Goal: Task Accomplishment & Management: Manage account settings

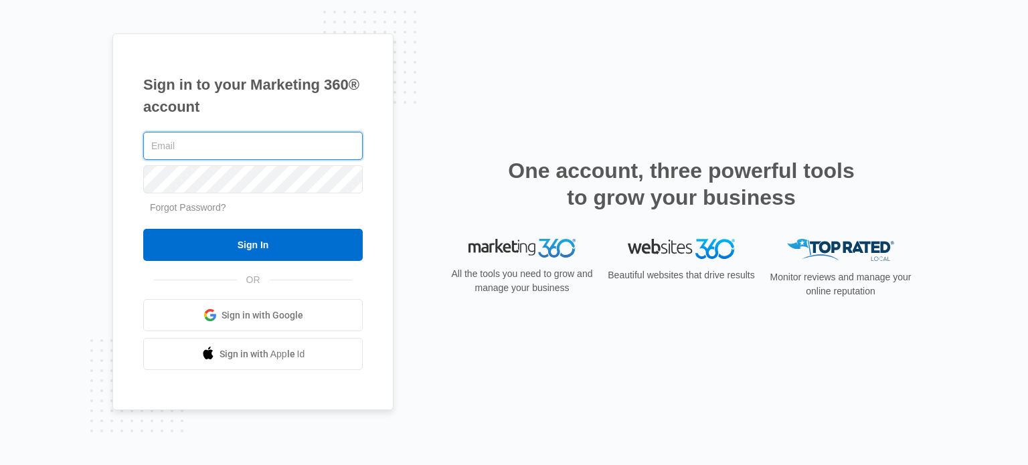
click at [222, 139] on input "text" at bounding box center [252, 146] width 219 height 28
type input "[EMAIL_ADDRESS][DOMAIN_NAME]"
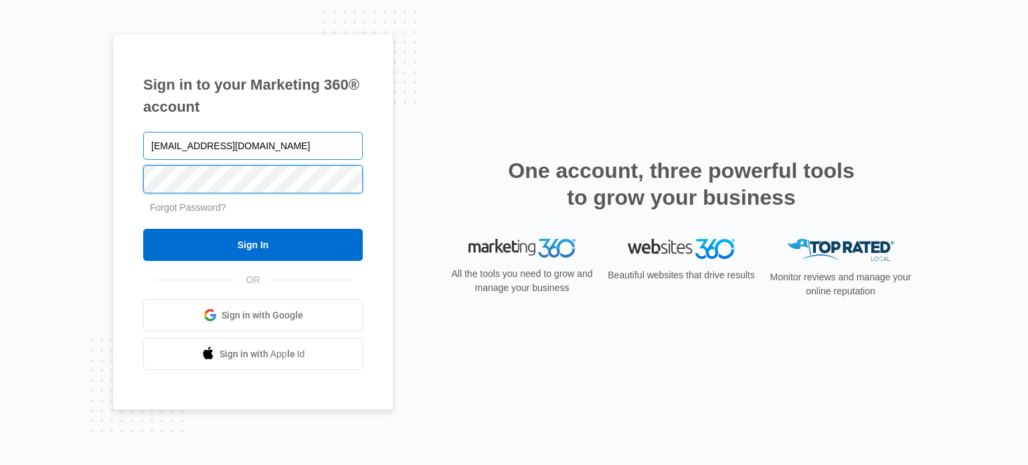
click at [143, 229] on input "Sign In" at bounding box center [252, 245] width 219 height 32
